Goal: Task Accomplishment & Management: Use online tool/utility

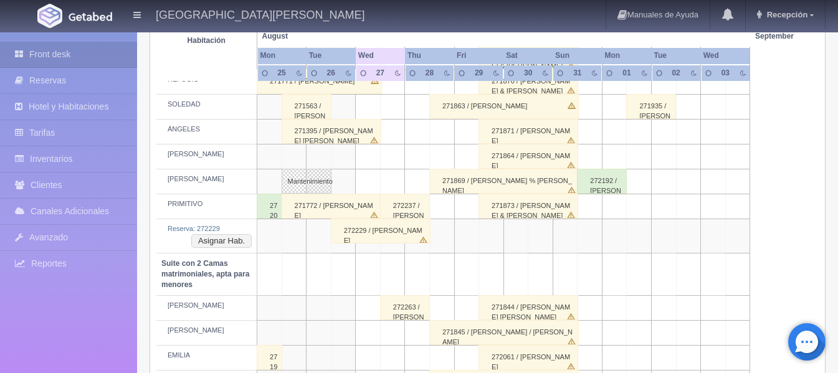
scroll to position [748, 0]
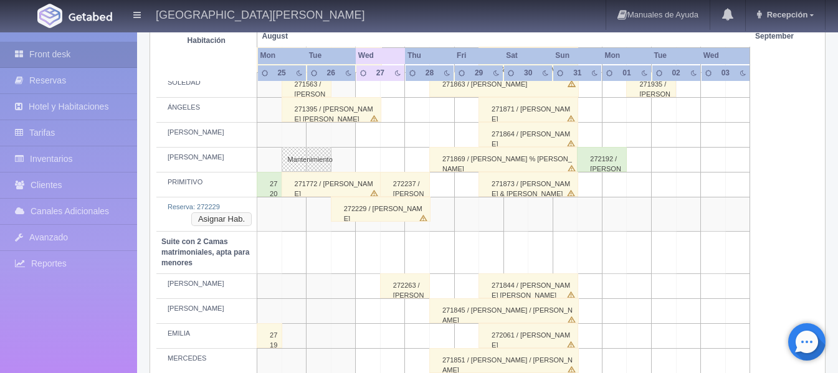
click at [206, 224] on button "Asignar Hab." at bounding box center [221, 219] width 60 height 14
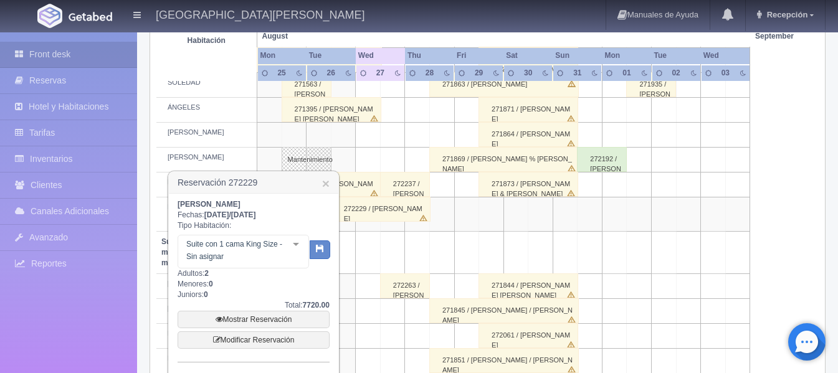
click at [295, 242] on div "Suite con 1 cama King Size - Sin asignar Suite con 1 cama King Size Suite con 1…" at bounding box center [243, 252] width 131 height 34
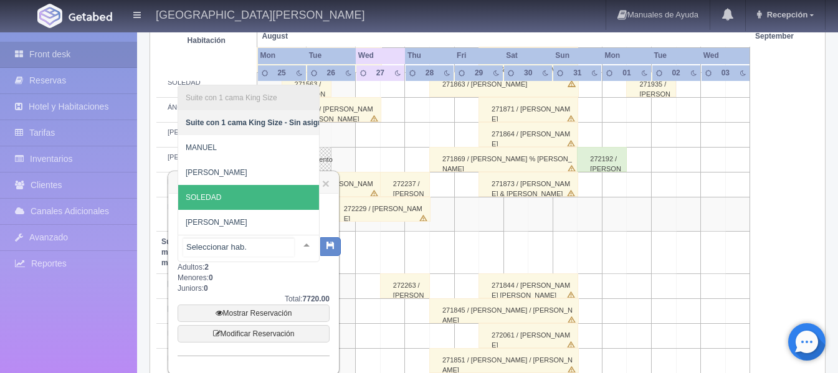
scroll to position [810, 0]
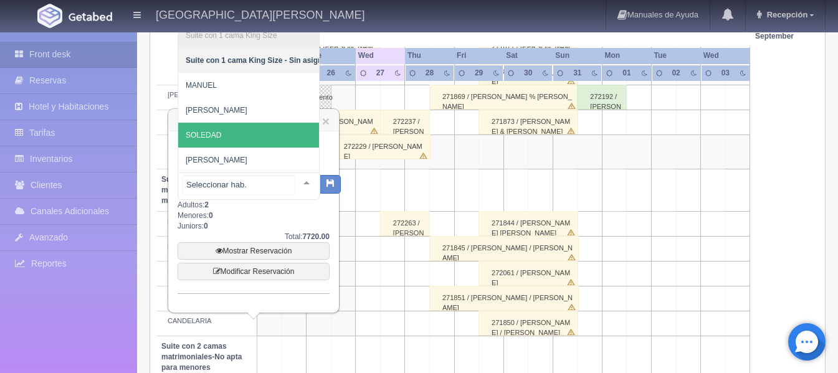
click at [254, 126] on span "SOLEDAD" at bounding box center [257, 135] width 159 height 25
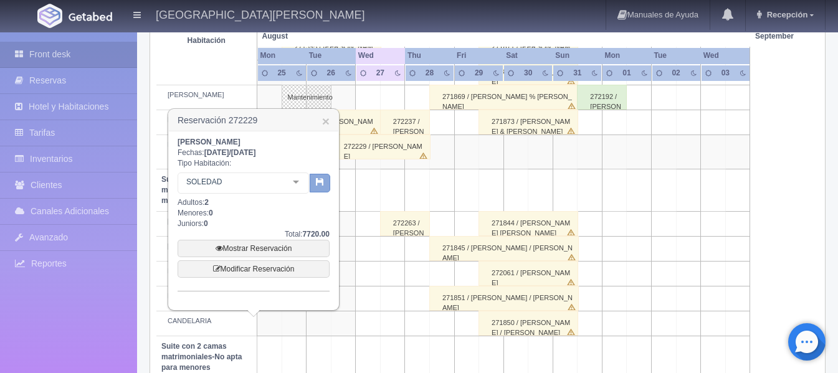
click at [320, 184] on icon "button" at bounding box center [320, 182] width 8 height 8
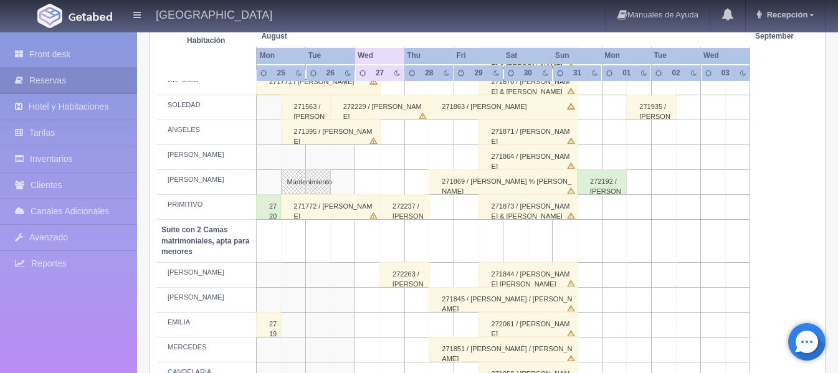
scroll to position [654, 0]
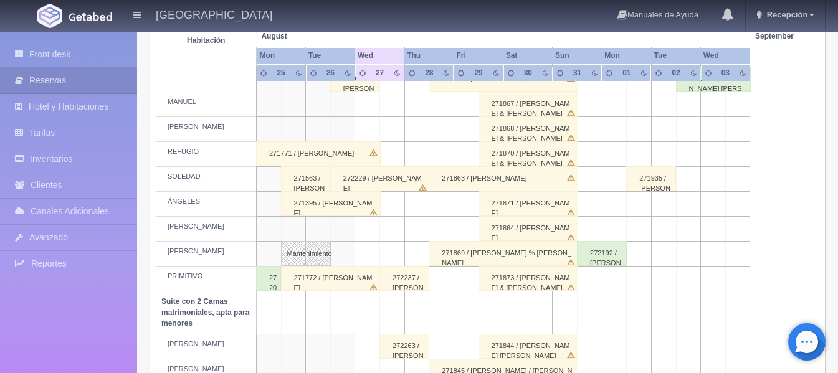
click at [323, 181] on div "271563 / [PERSON_NAME]" at bounding box center [306, 178] width 50 height 25
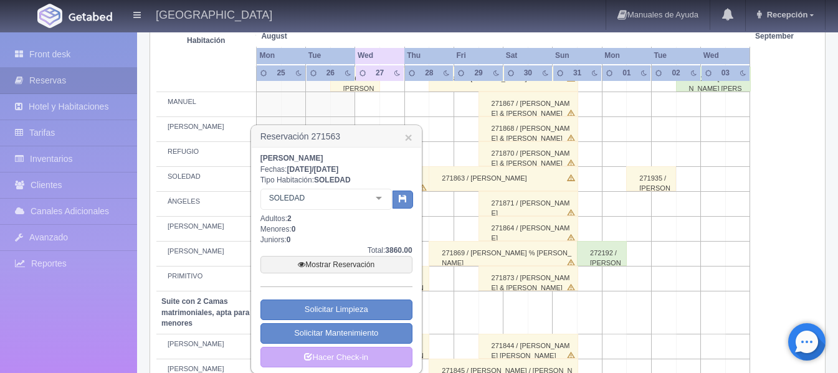
click at [442, 137] on td at bounding box center [441, 129] width 25 height 25
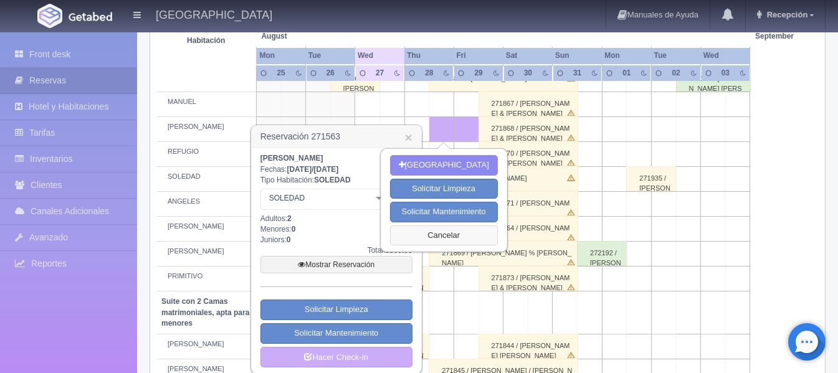
click at [431, 233] on button "Cancelar" at bounding box center [444, 236] width 108 height 21
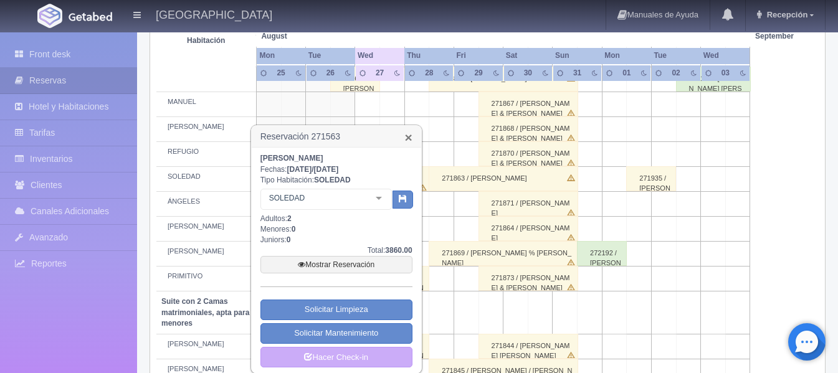
click at [406, 144] on link "×" at bounding box center [407, 137] width 7 height 13
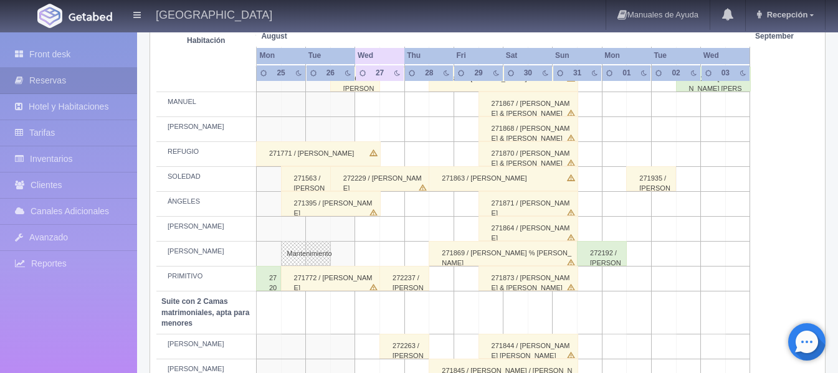
click at [318, 178] on div "271563 / [PERSON_NAME]" at bounding box center [306, 178] width 50 height 25
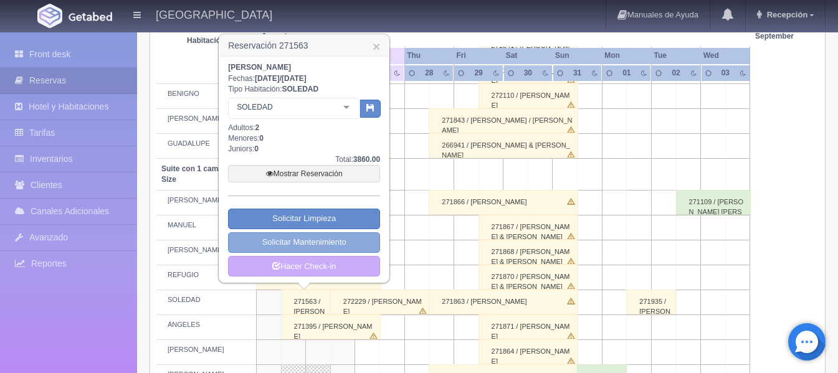
scroll to position [529, 0]
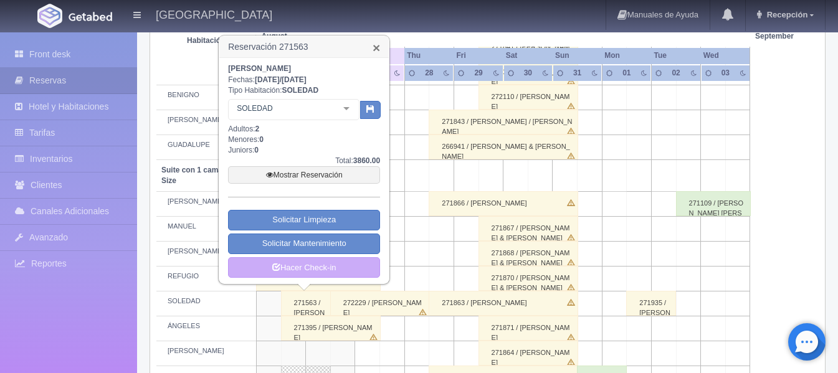
click at [375, 48] on link "×" at bounding box center [376, 47] width 7 height 13
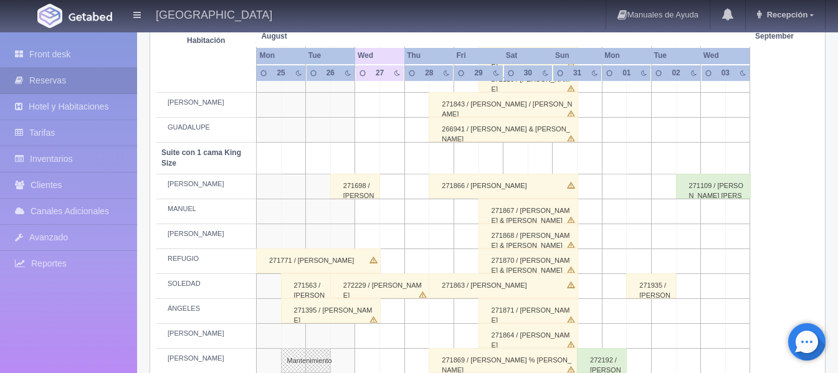
scroll to position [733, 0]
